Goal: Information Seeking & Learning: Understand process/instructions

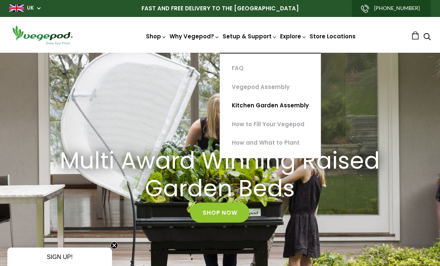
click at [260, 103] on link "Kitchen Garden Assembly" at bounding box center [270, 105] width 101 height 19
click at [254, 120] on link "How to Fill Your Vegepod" at bounding box center [270, 124] width 101 height 19
click at [262, 141] on link "How and What to Plant" at bounding box center [270, 142] width 101 height 19
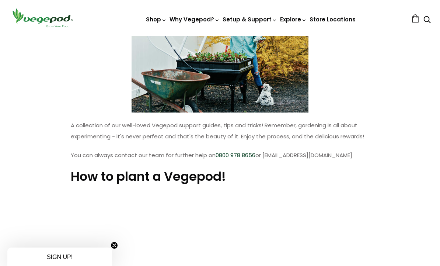
scroll to position [3, 0]
